Goal: Task Accomplishment & Management: Manage account settings

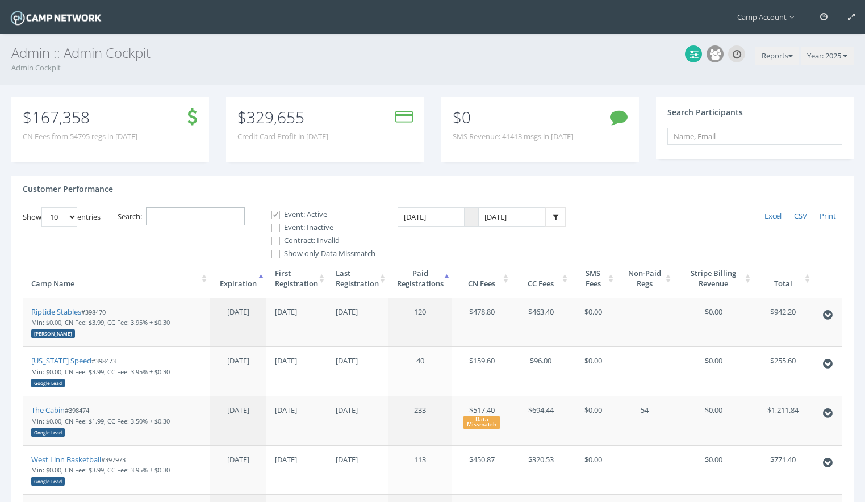
click at [176, 211] on input "Search:" at bounding box center [195, 216] width 99 height 19
paste input "398902"
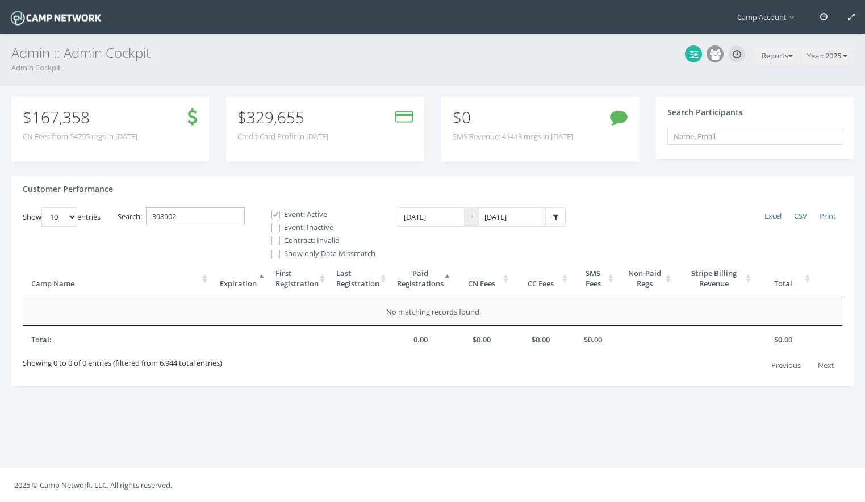
type input "398902"
click at [292, 231] on label "Event: Inactive" at bounding box center [319, 227] width 114 height 11
click at [275, 231] on input "Event: Inactive" at bounding box center [269, 228] width 11 height 11
checkbox input "true"
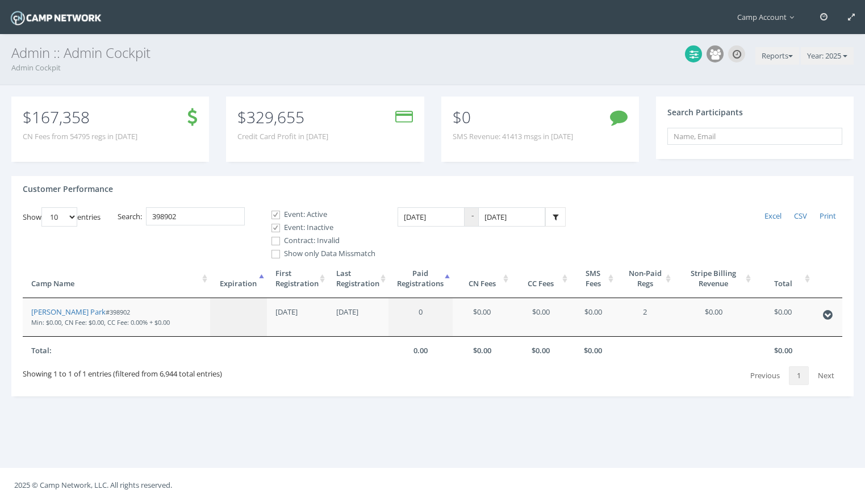
click at [290, 239] on label "Contract: Invalid" at bounding box center [319, 240] width 114 height 11
click at [275, 239] on input "Contract: Invalid" at bounding box center [269, 241] width 11 height 11
checkbox input "true"
drag, startPoint x: 97, startPoint y: 314, endPoint x: 137, endPoint y: 3, distance: 314.0
click at [0, 0] on main "Camp Account My Profile My Events My Team" at bounding box center [432, 251] width 865 height 502
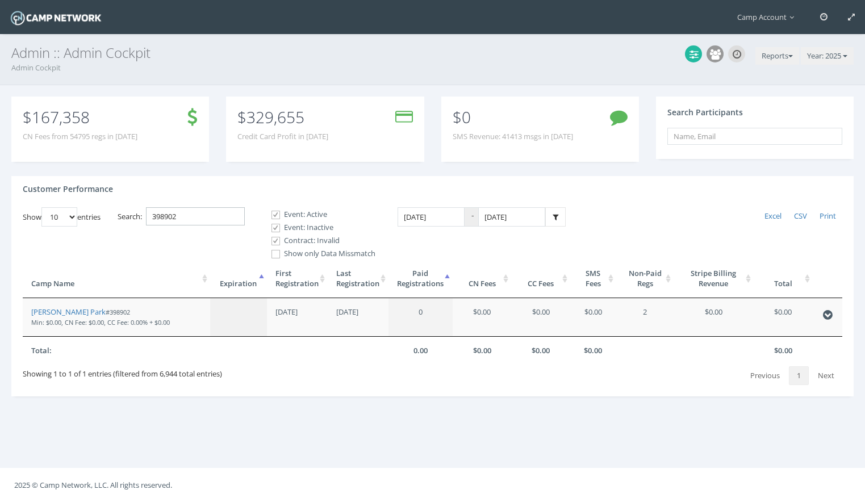
drag, startPoint x: 193, startPoint y: 221, endPoint x: 112, endPoint y: 196, distance: 83.9
click at [112, 196] on div "Customer Performance Show 10 25 50 100 entries Excel CSV Print Search: 398902 E…" at bounding box center [432, 286] width 842 height 221
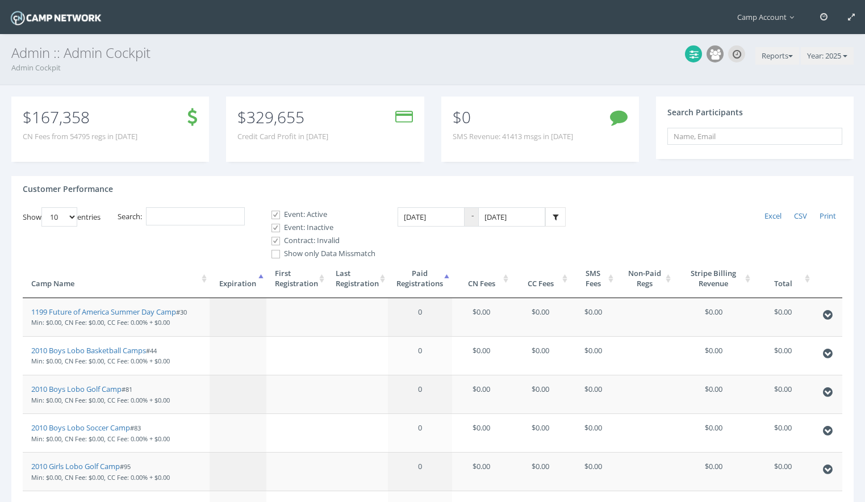
click at [143, 290] on th "Camp Name" at bounding box center [116, 279] width 187 height 39
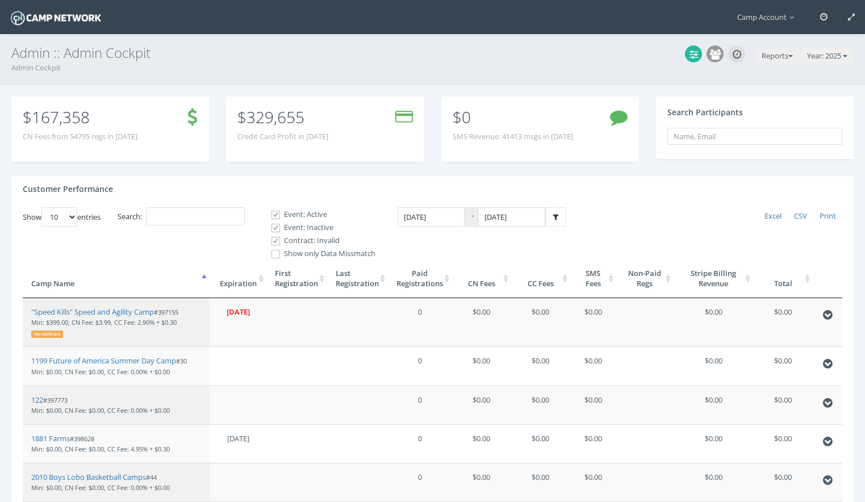
click at [356, 283] on th "Last Registration" at bounding box center [357, 279] width 61 height 39
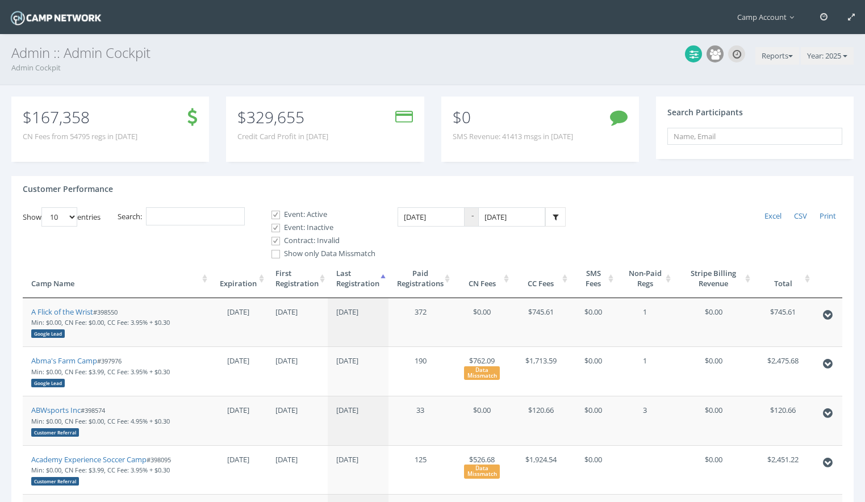
click at [418, 279] on th "Paid Registrations" at bounding box center [421, 279] width 64 height 39
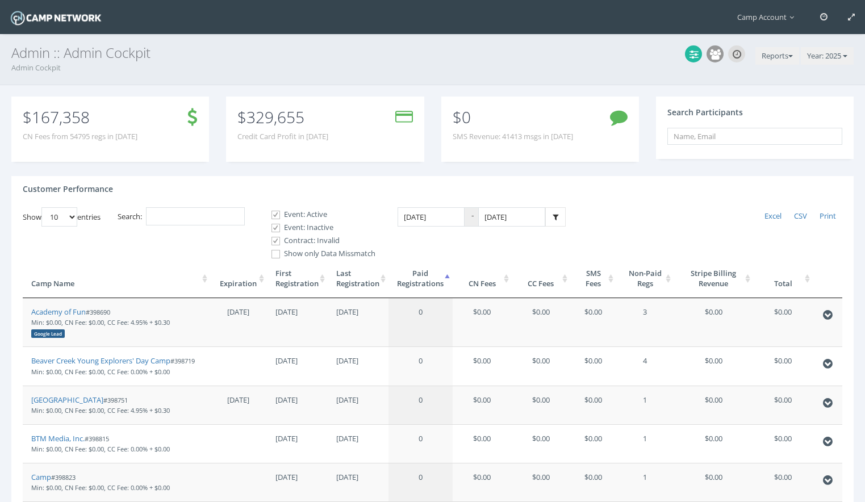
click at [418, 279] on th "Paid Registrations" at bounding box center [421, 279] width 64 height 39
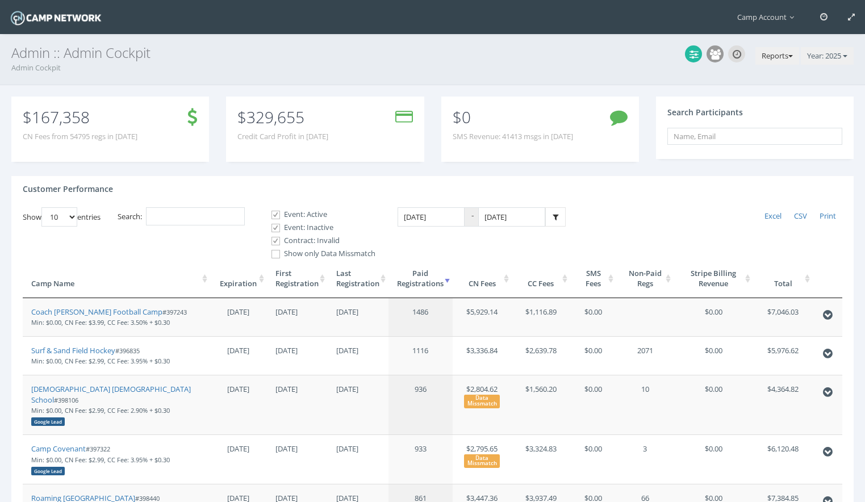
click at [783, 48] on button "Reports" at bounding box center [778, 56] width 44 height 18
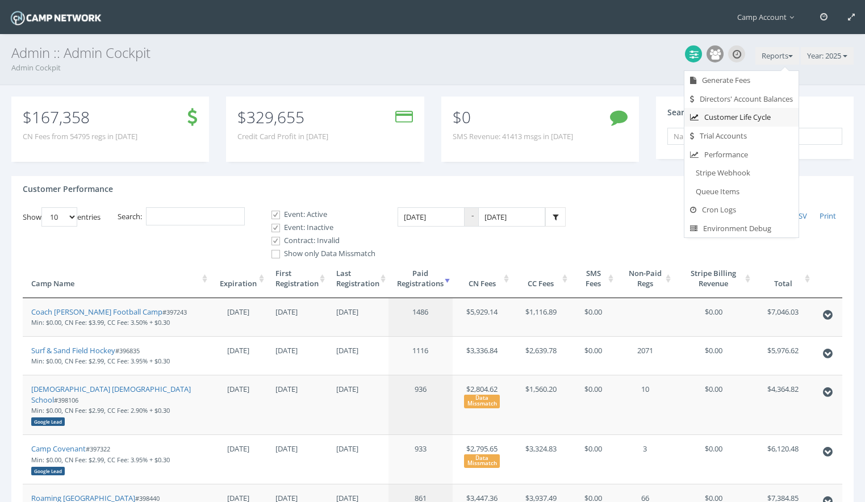
click at [761, 118] on link "Customer Life Cycle" at bounding box center [742, 117] width 114 height 19
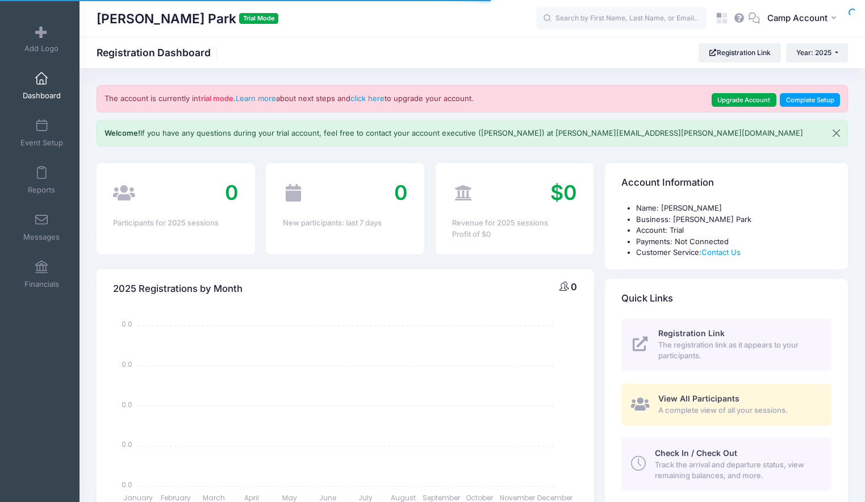
select select
click at [805, 14] on span "Camp Account" at bounding box center [797, 18] width 60 height 12
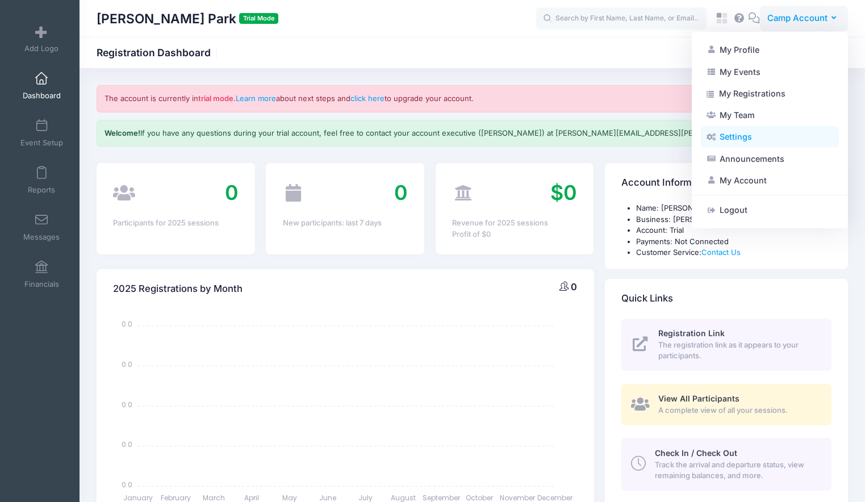
click at [778, 139] on link "Settings" at bounding box center [770, 137] width 138 height 22
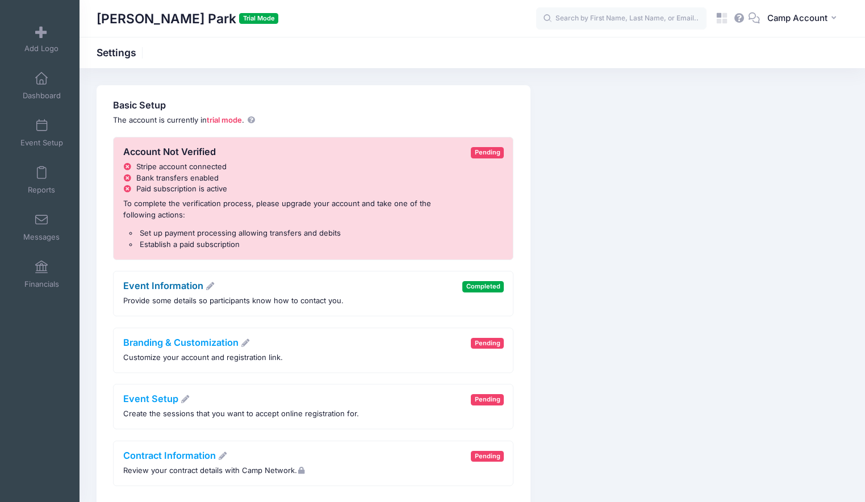
click at [173, 286] on link "Event Information" at bounding box center [169, 285] width 92 height 11
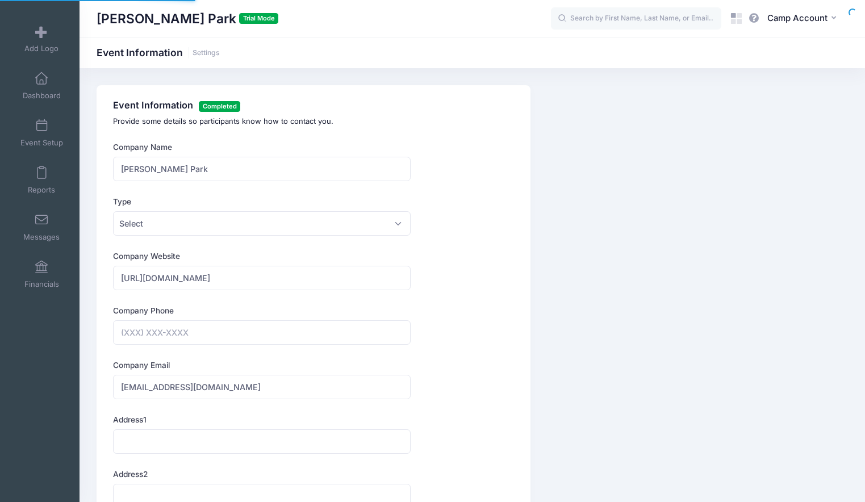
type input "[PHONE_NUMBER]"
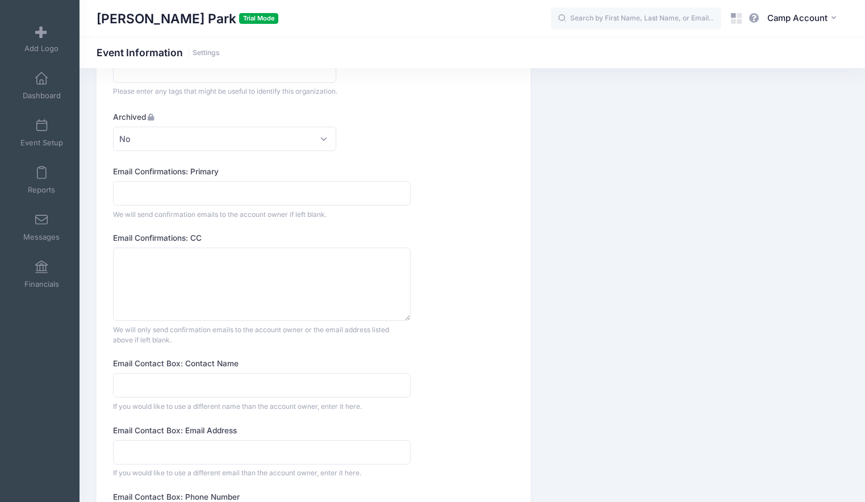
scroll to position [611, 0]
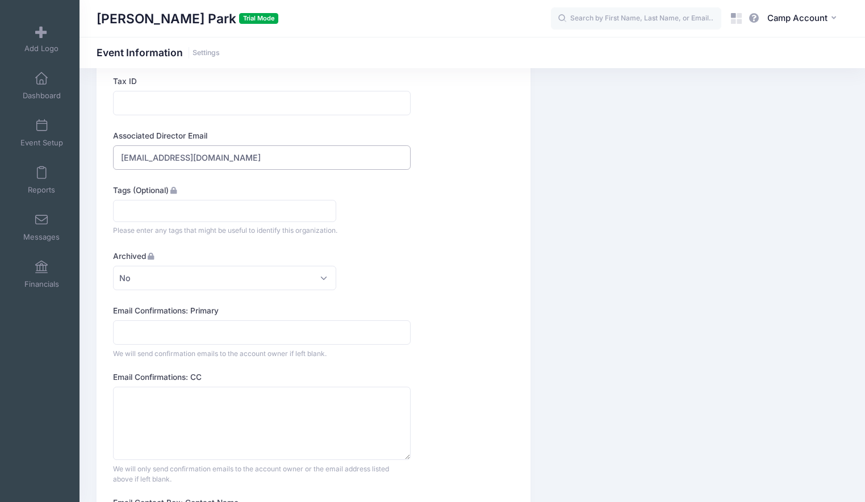
drag, startPoint x: 268, startPoint y: 161, endPoint x: 156, endPoint y: 157, distance: 112.0
click at [156, 157] on input "[EMAIL_ADDRESS][DOMAIN_NAME]" at bounding box center [262, 157] width 298 height 24
click at [393, 216] on div "Tags (Optional) ​ Please enter any tags that might be useful to identify this o…" at bounding box center [262, 210] width 298 height 51
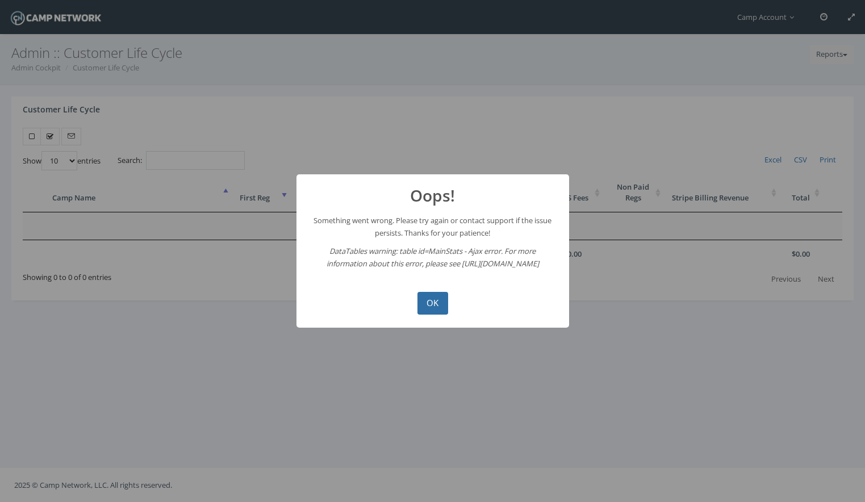
click at [441, 308] on button "OK" at bounding box center [433, 303] width 31 height 23
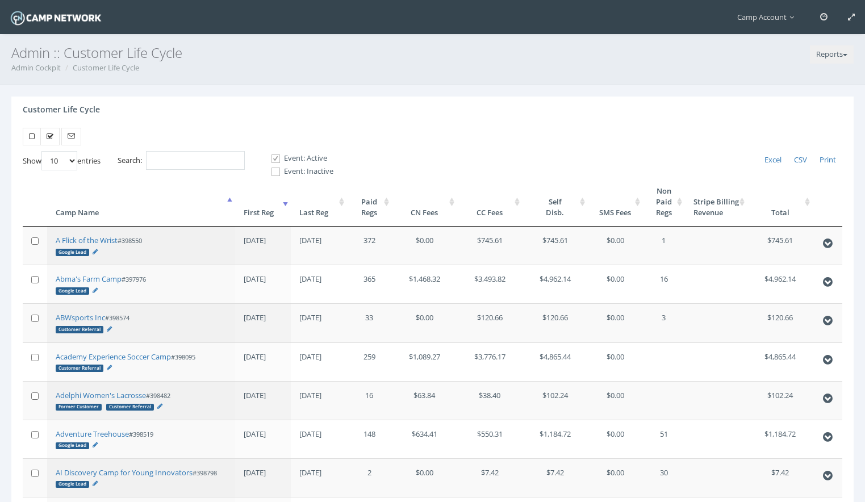
click at [261, 214] on th "First Reg" at bounding box center [263, 201] width 56 height 49
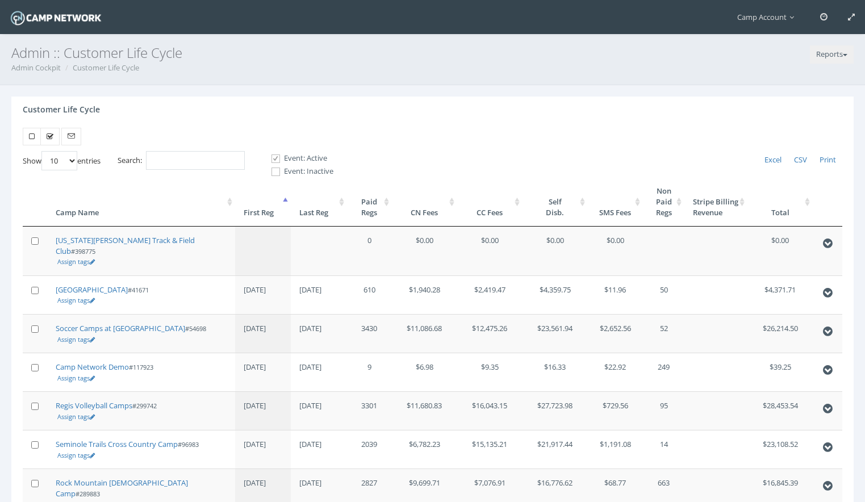
click at [261, 214] on th "First Reg" at bounding box center [263, 201] width 56 height 49
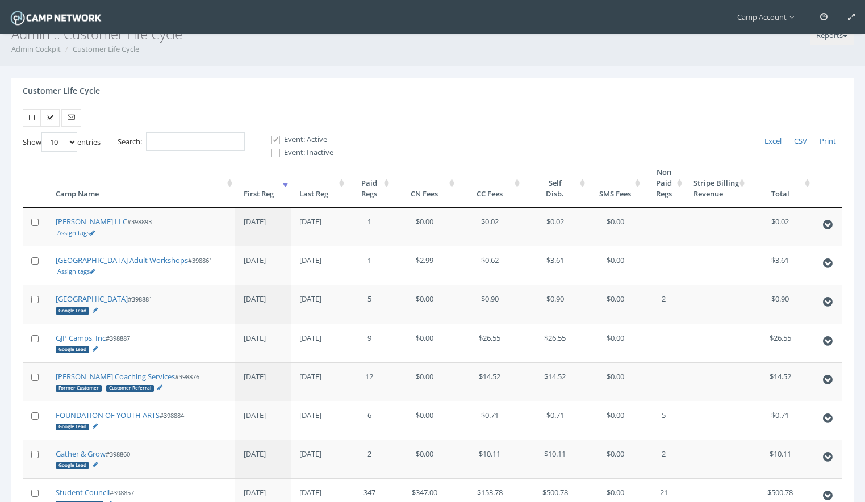
scroll to position [20, 0]
click at [218, 145] on input "Search:" at bounding box center [195, 140] width 99 height 19
click at [374, 186] on th "Paid Regs" at bounding box center [369, 181] width 45 height 49
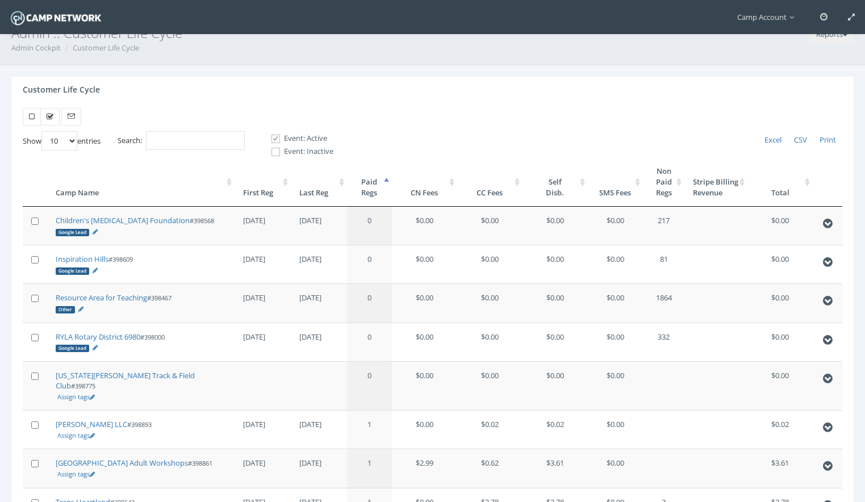
click at [374, 186] on th "Paid Regs" at bounding box center [369, 181] width 45 height 49
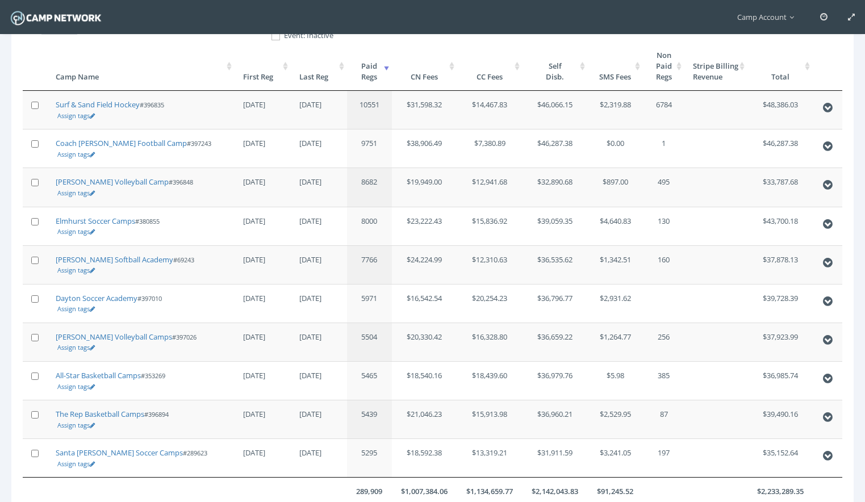
scroll to position [149, 0]
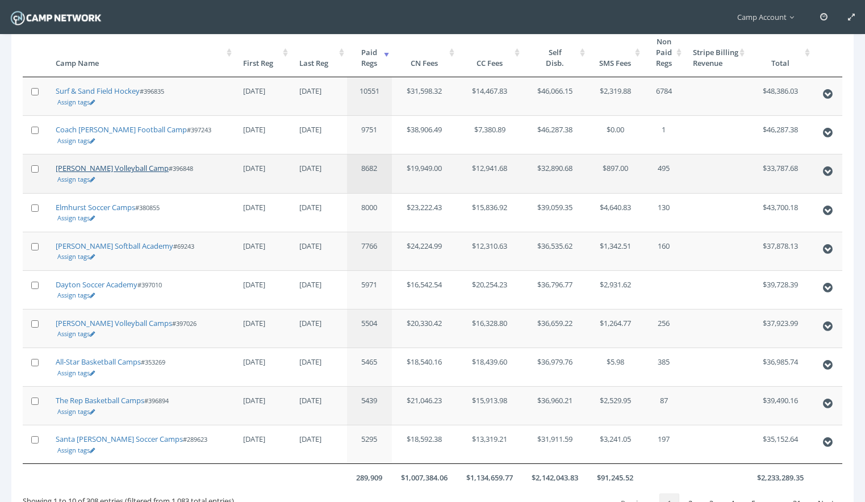
click at [115, 169] on link "[PERSON_NAME] Volleyball Camp" at bounding box center [112, 168] width 113 height 10
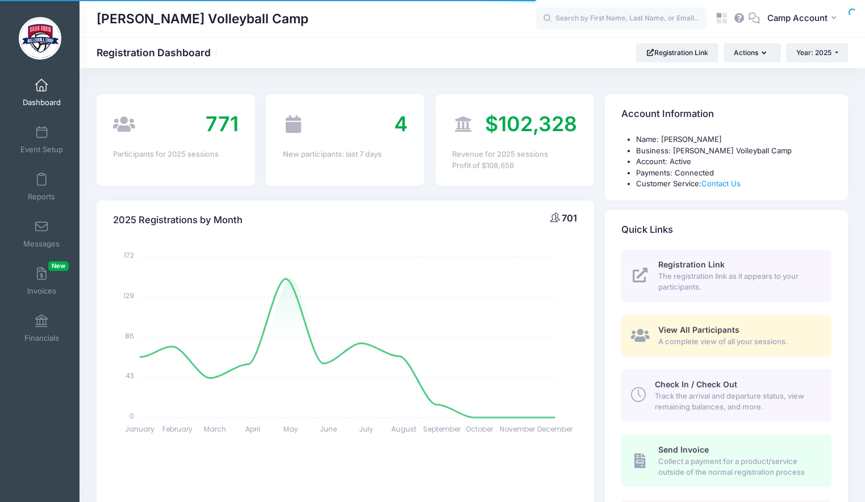
select select
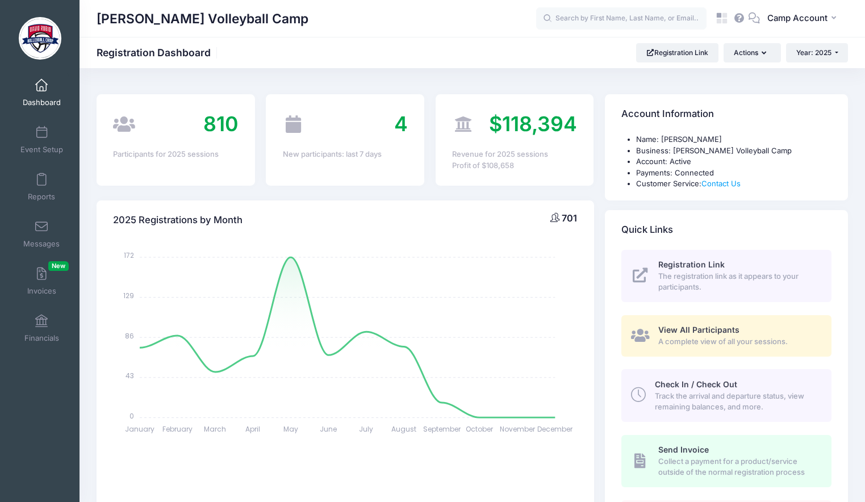
click at [97, 20] on h1 "[PERSON_NAME] Volleyball Camp" at bounding box center [203, 19] width 212 height 26
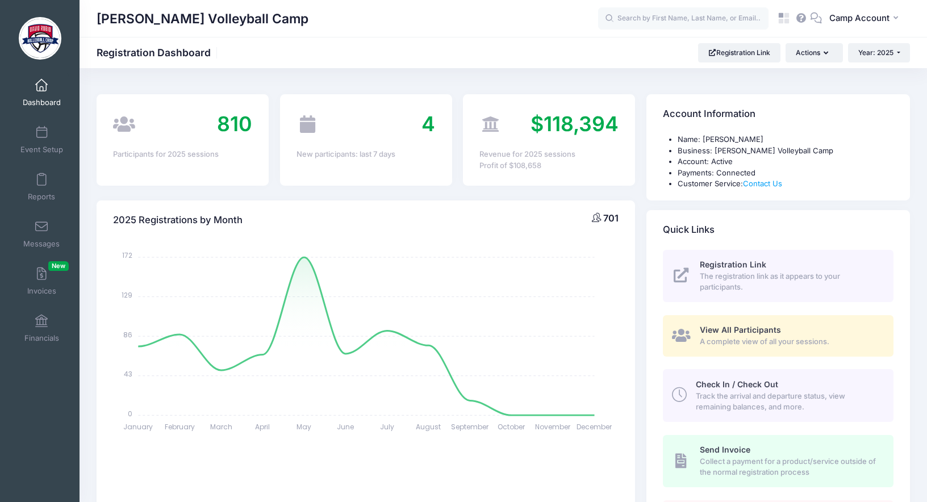
click at [635, 275] on div "2025 Registrations by Month 701 January January February February March March A…" at bounding box center [366, 379] width 550 height 356
click at [748, 52] on link "Registration Link" at bounding box center [739, 52] width 82 height 19
